Goal: Navigation & Orientation: Find specific page/section

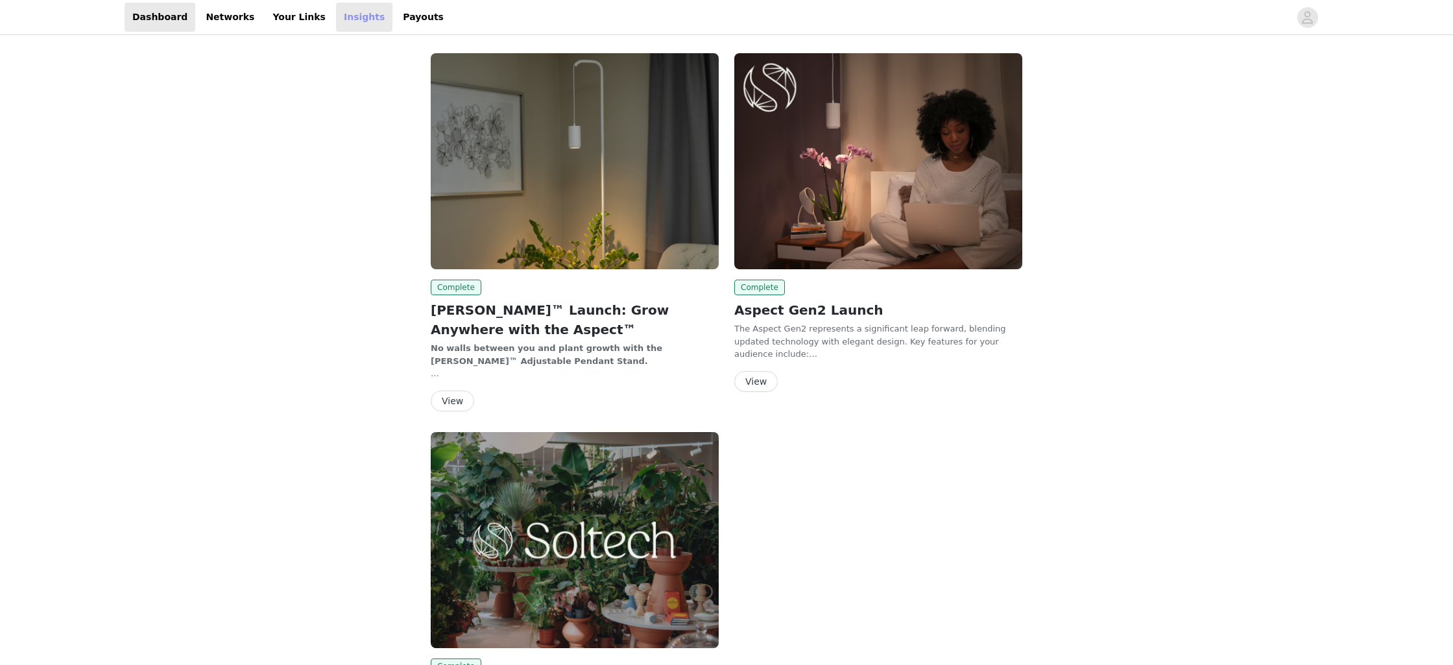
click at [336, 20] on link "Insights" at bounding box center [364, 17] width 56 height 29
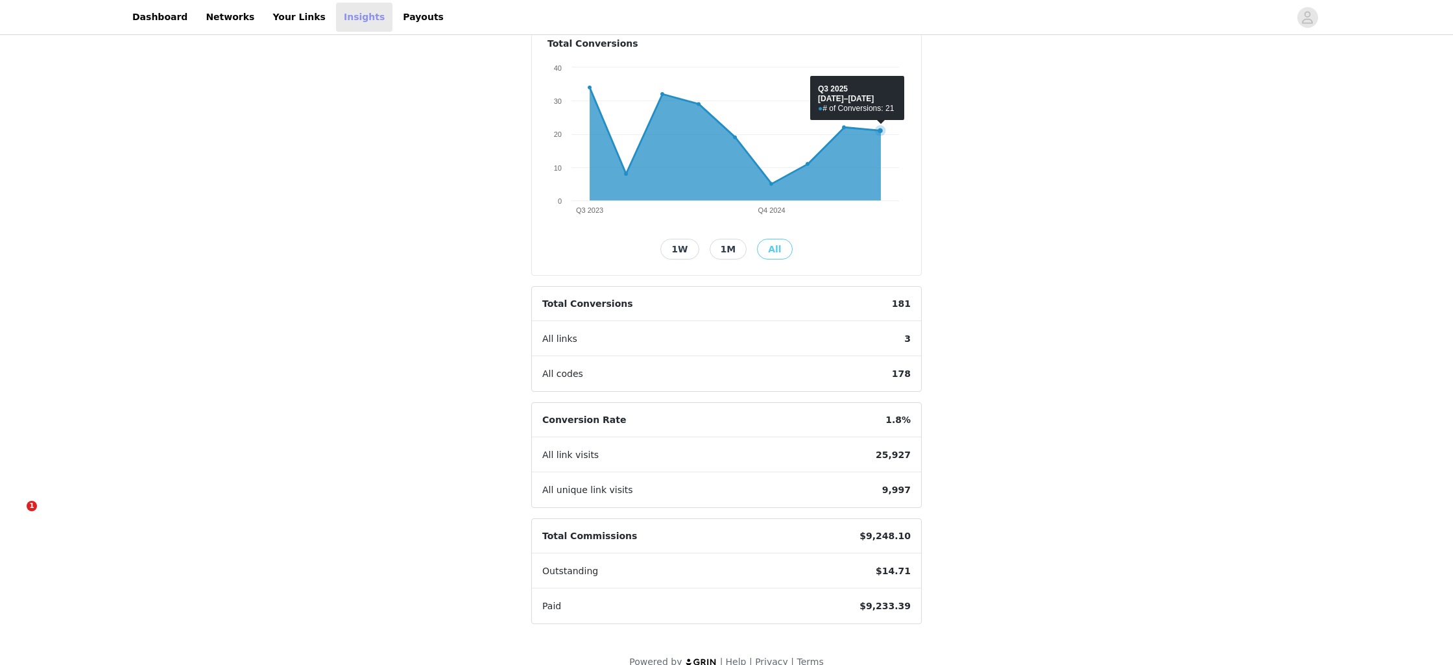
scroll to position [152, 0]
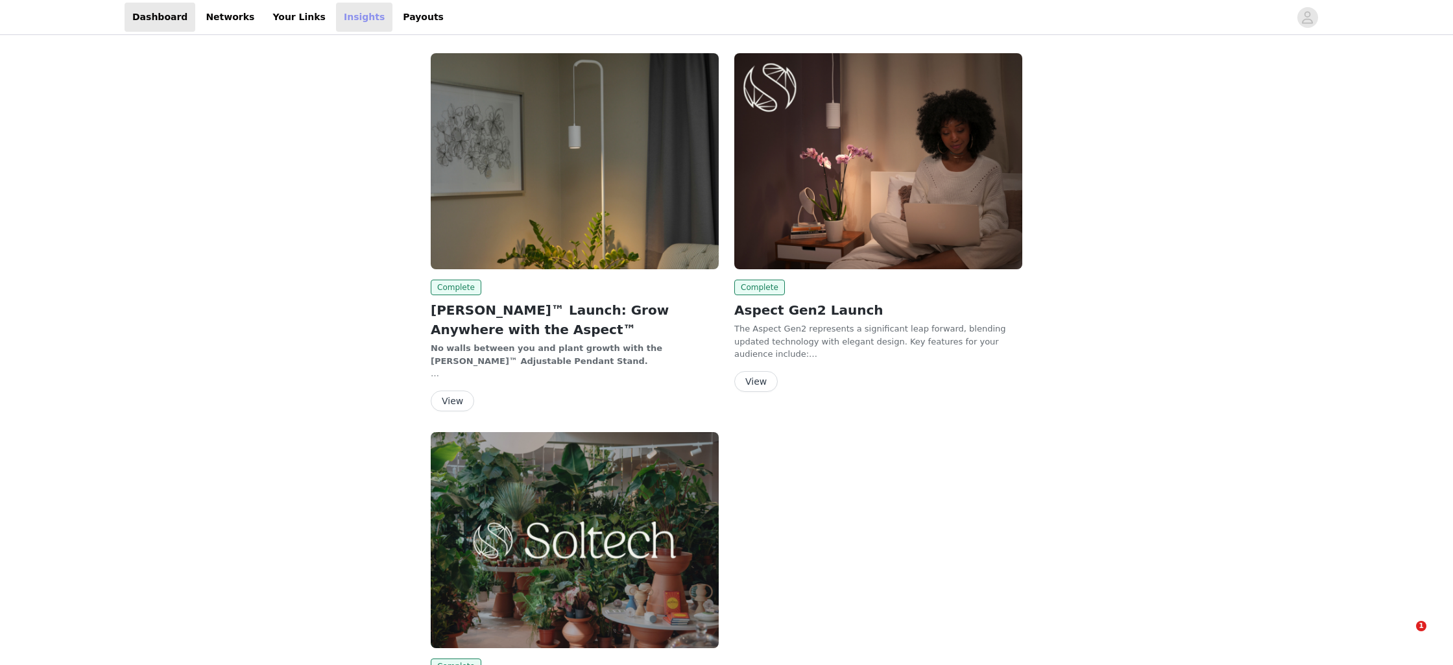
click at [338, 26] on link "Insights" at bounding box center [364, 17] width 56 height 29
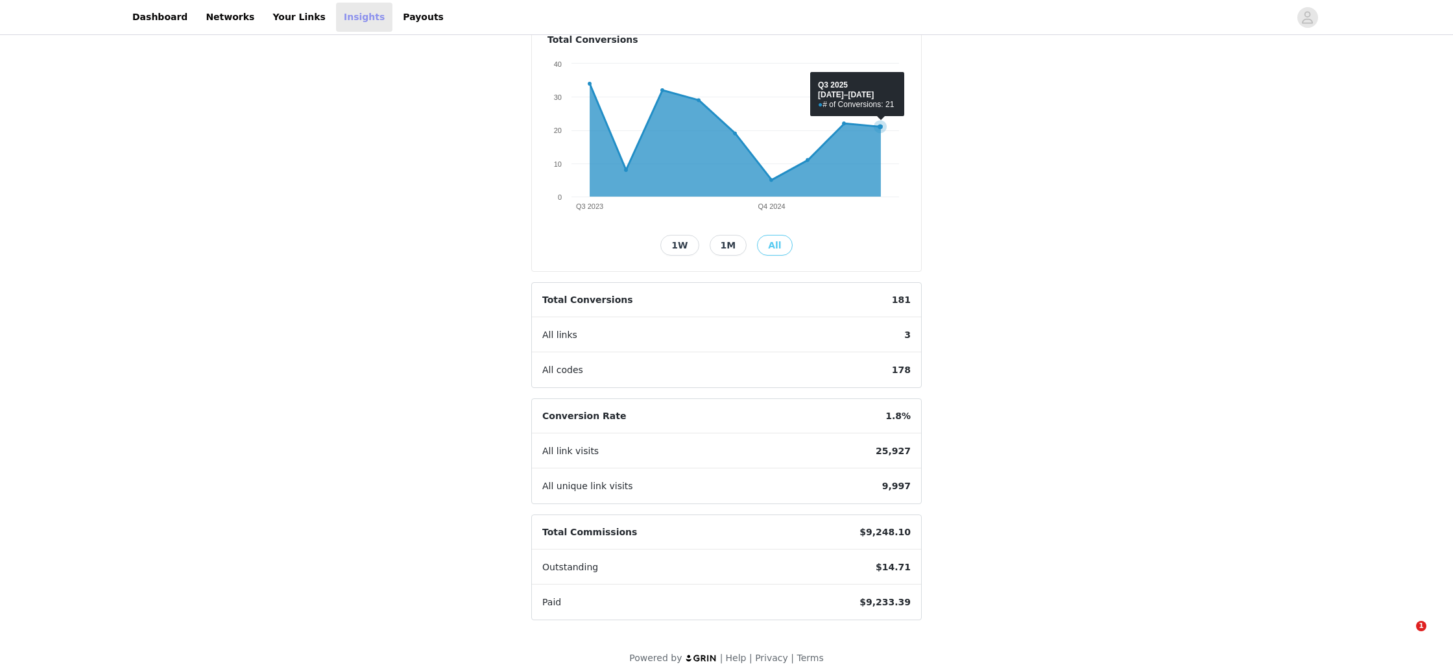
scroll to position [152, 0]
